Goal: Information Seeking & Learning: Learn about a topic

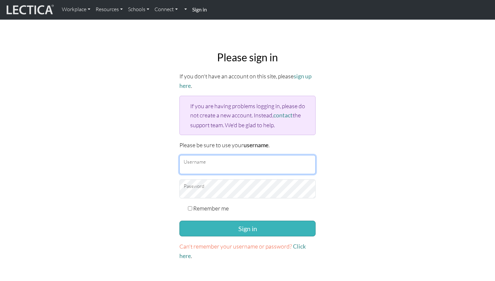
type input "[EMAIL_ADDRESS][DOMAIN_NAME]"
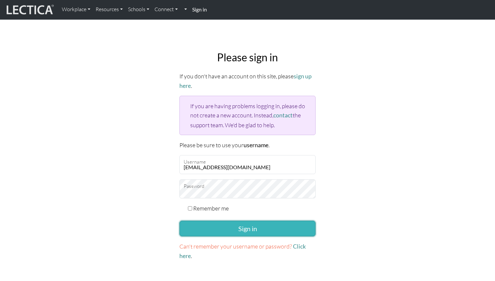
click at [227, 229] on button "Sign in" at bounding box center [248, 229] width 136 height 16
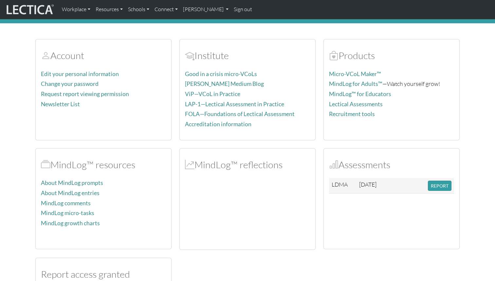
scroll to position [35, 0]
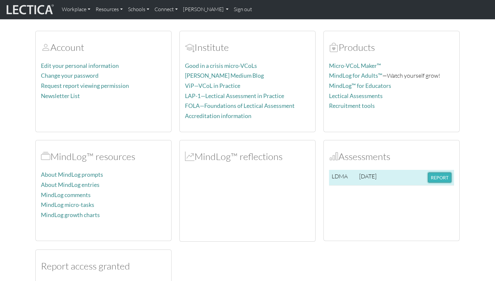
click at [436, 177] on button "REPORT" at bounding box center [440, 177] width 24 height 10
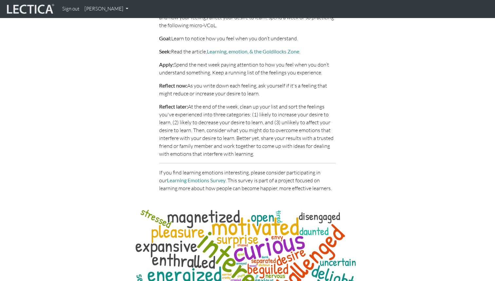
scroll to position [3166, 0]
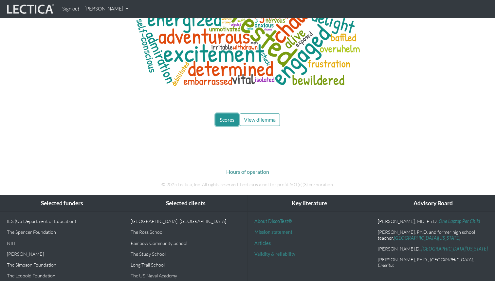
click at [222, 116] on span "Scores" at bounding box center [227, 119] width 15 height 6
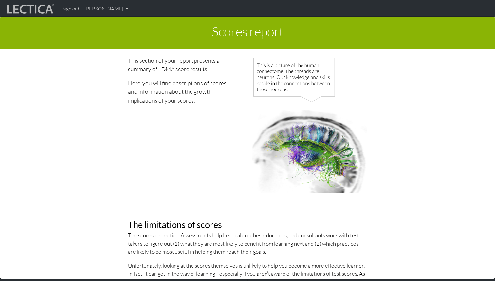
scroll to position [2095, 0]
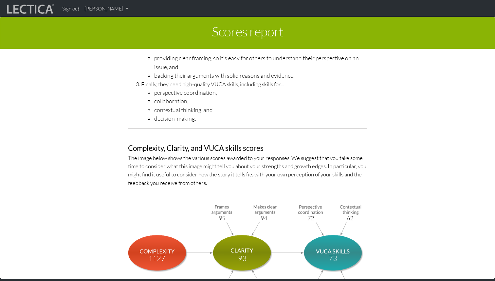
click at [98, 10] on div "Scores report × This section of your report presents a summary of LDMA score re…" at bounding box center [247, 147] width 495 height 281
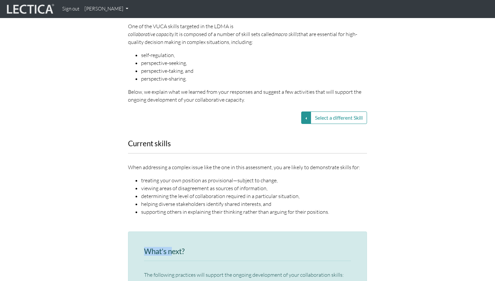
scroll to position [803, 0]
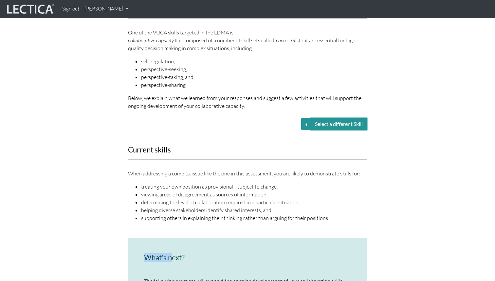
click at [345, 118] on button "Select a different Skill" at bounding box center [339, 124] width 56 height 12
click at [304, 118] on button "Select a different Skill" at bounding box center [306, 124] width 10 height 12
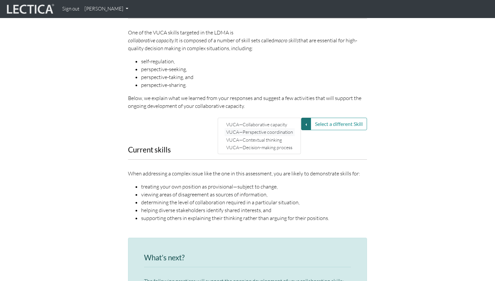
click at [280, 128] on link "VUCA—Perspective coordination" at bounding box center [260, 132] width 70 height 8
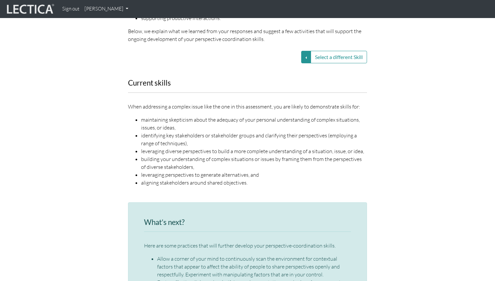
scroll to position [841, 0]
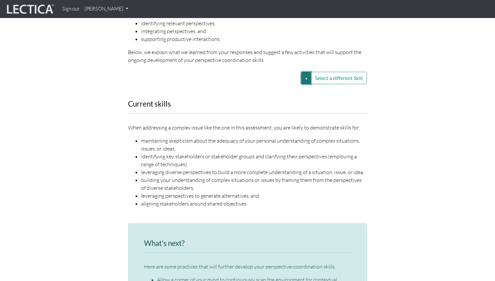
click at [304, 72] on button "Select a different Skill" at bounding box center [306, 78] width 10 height 12
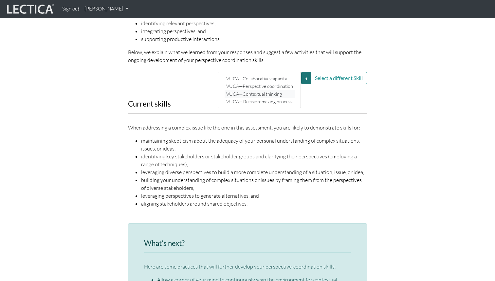
click at [274, 90] on link "VUCA—Contextual thinking" at bounding box center [260, 94] width 70 height 8
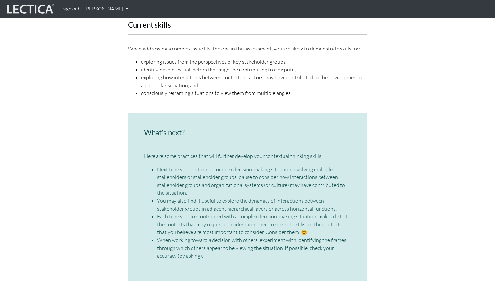
scroll to position [890, 0]
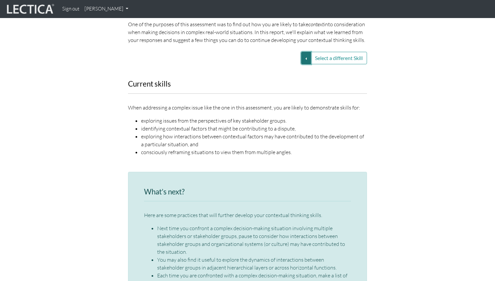
click at [307, 52] on button "Select a different Skill" at bounding box center [306, 58] width 10 height 12
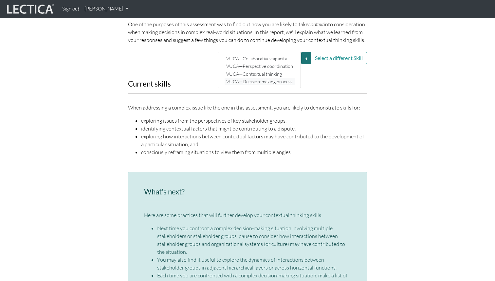
click at [285, 78] on link "VUCA—Decision-making process" at bounding box center [260, 82] width 70 height 8
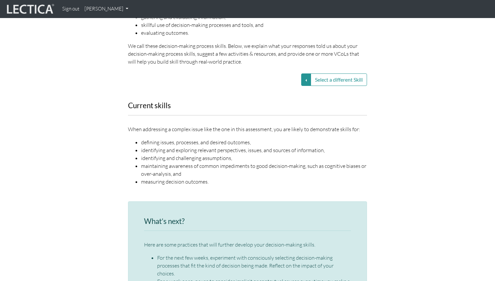
scroll to position [846, 0]
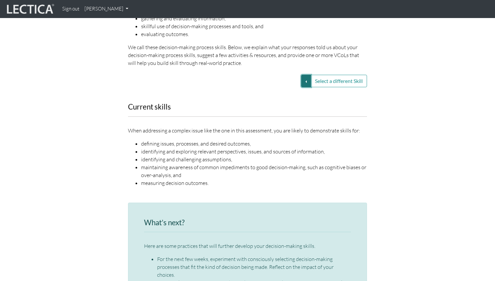
click at [305, 75] on button "Select a different Skill" at bounding box center [306, 81] width 10 height 12
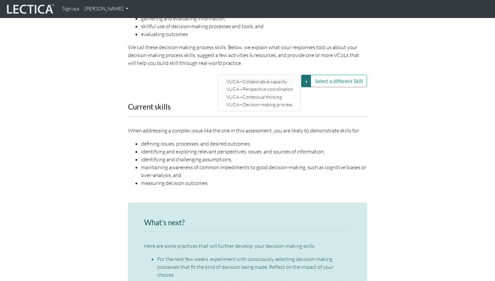
click at [286, 78] on link "VUCA—Collaborative capacity" at bounding box center [260, 82] width 70 height 8
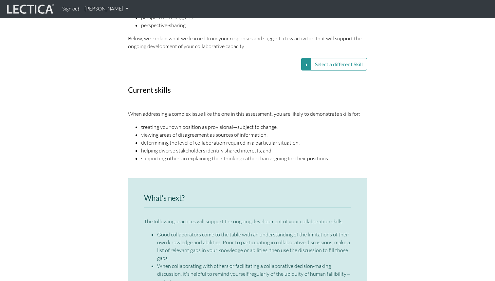
scroll to position [864, 0]
click at [303, 57] on button "Select a different Skill" at bounding box center [306, 63] width 10 height 12
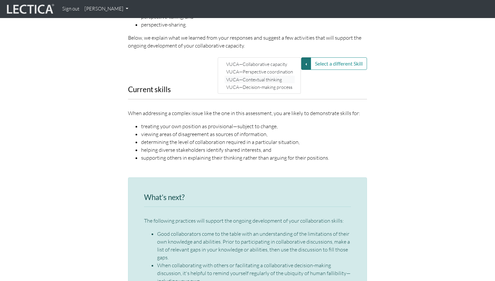
click at [285, 76] on link "VUCA—Contextual thinking" at bounding box center [260, 80] width 70 height 8
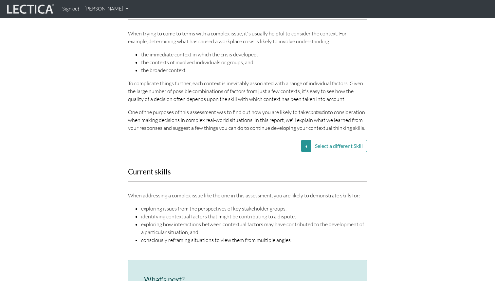
scroll to position [804, 0]
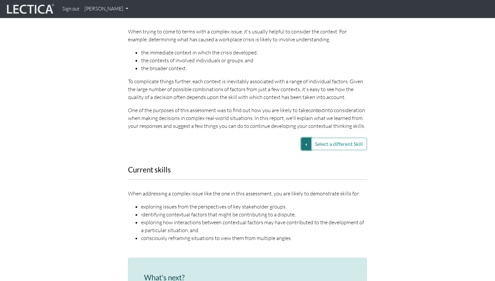
click at [304, 138] on button "Select a different Skill" at bounding box center [306, 144] width 10 height 12
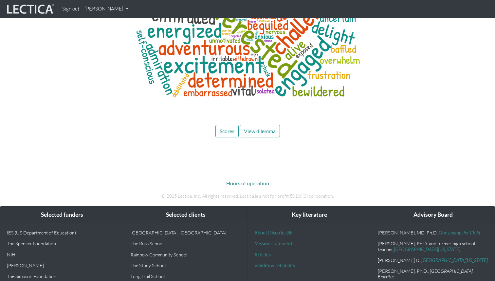
scroll to position [2871, 0]
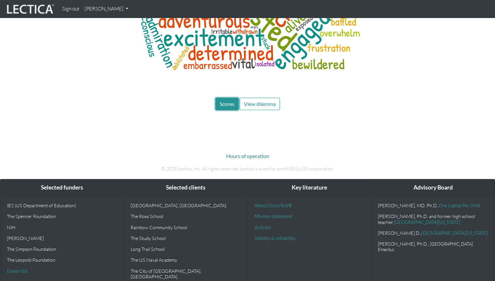
click at [228, 101] on span "Scores" at bounding box center [227, 104] width 15 height 6
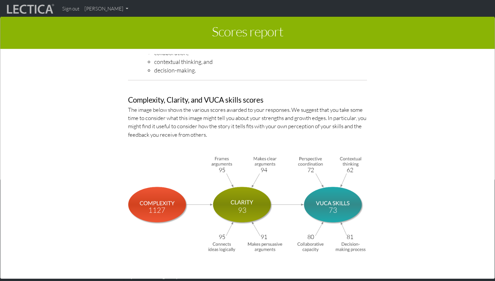
scroll to position [2143, 0]
